Goal: Navigation & Orientation: Find specific page/section

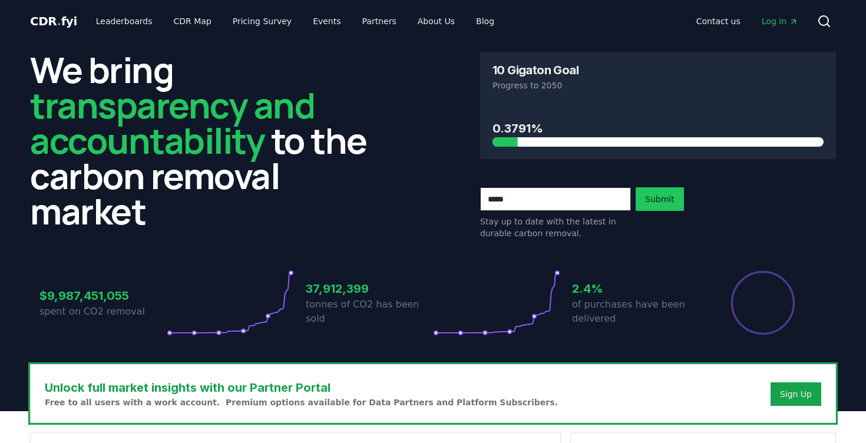
scroll to position [1072, 0]
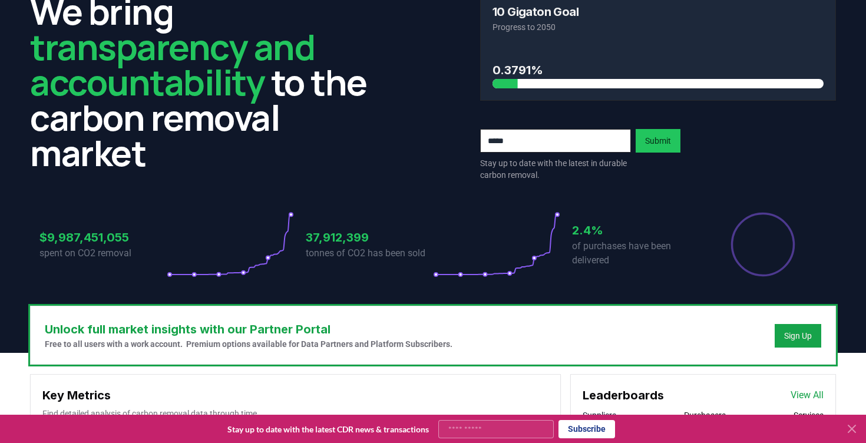
scroll to position [0, 0]
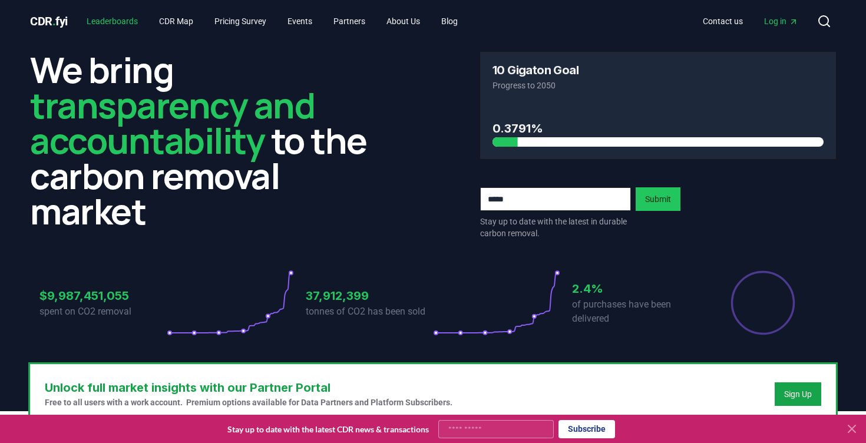
click at [143, 15] on link "Leaderboards" at bounding box center [112, 21] width 70 height 21
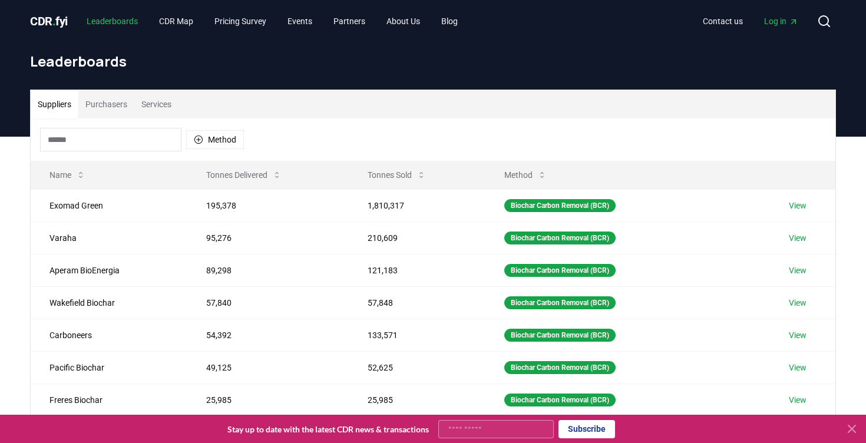
click at [141, 25] on link "Leaderboards" at bounding box center [112, 21] width 70 height 21
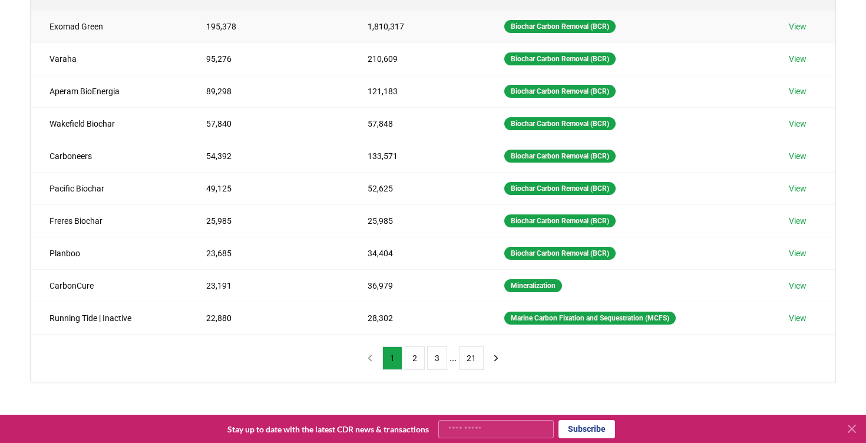
scroll to position [180, 0]
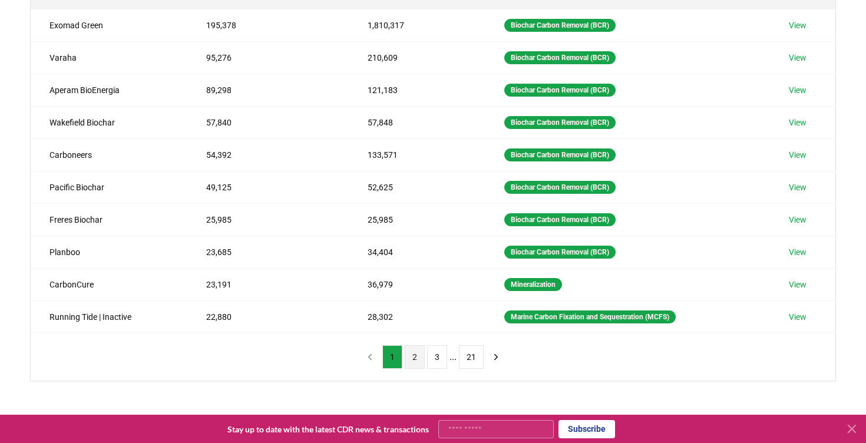
click at [417, 350] on button "2" at bounding box center [415, 357] width 20 height 24
